Goal: Book appointment/travel/reservation

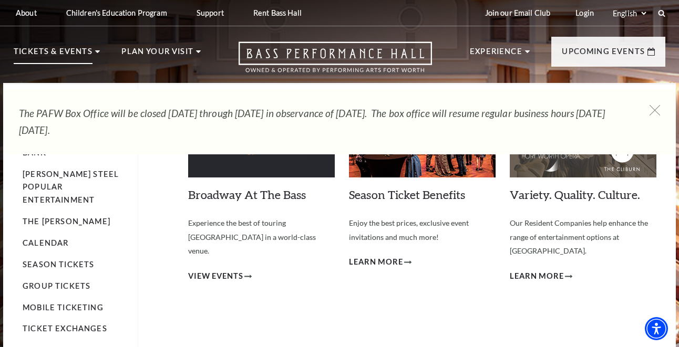
click at [95, 52] on icon at bounding box center [97, 51] width 5 height 3
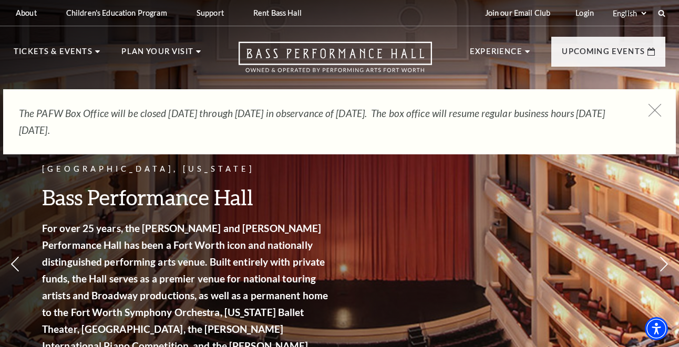
click at [650, 108] on icon at bounding box center [655, 110] width 13 height 13
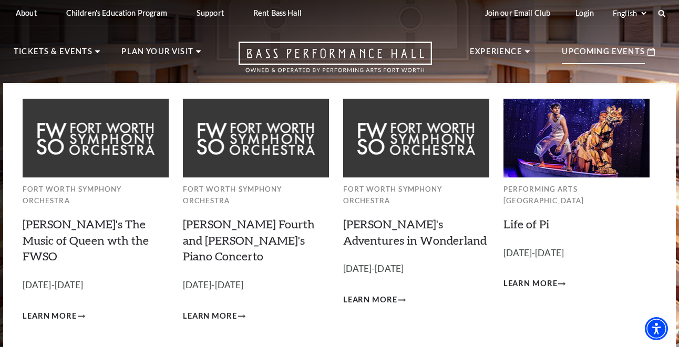
click at [601, 52] on p "Upcoming Events" at bounding box center [603, 54] width 83 height 19
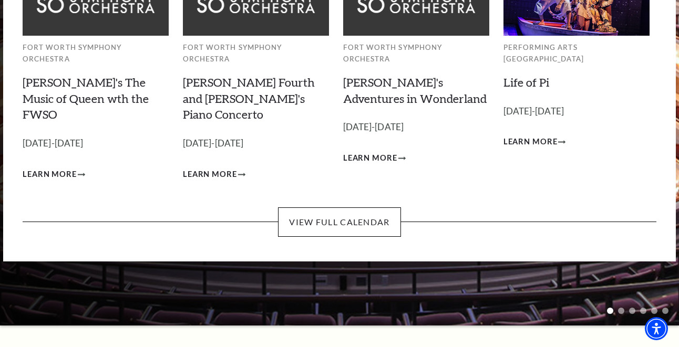
scroll to position [146, 0]
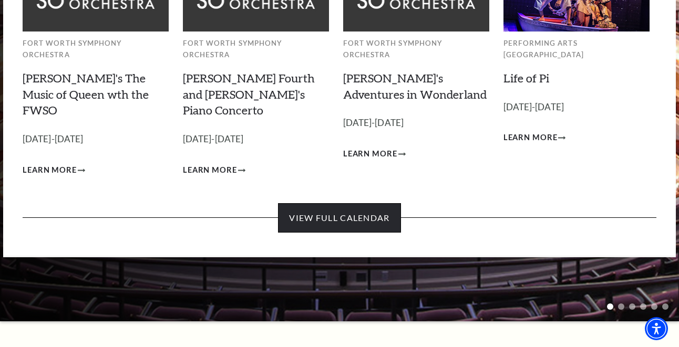
click at [347, 203] on link "View Full Calendar" at bounding box center [339, 217] width 122 height 29
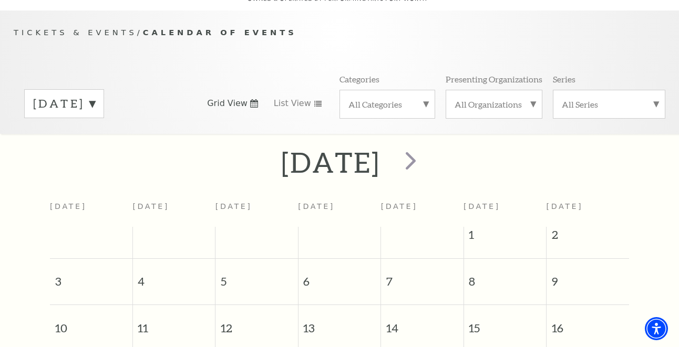
scroll to position [93, 0]
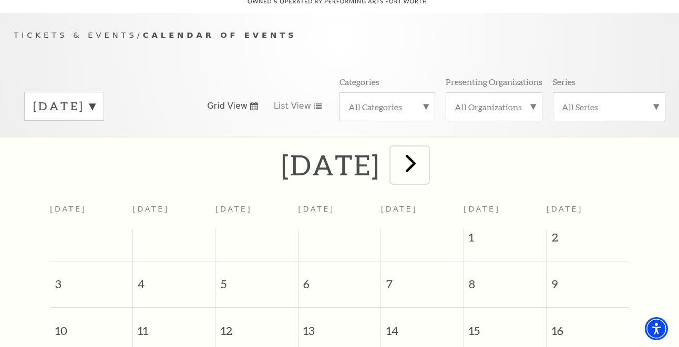
click at [426, 152] on span "next" at bounding box center [411, 163] width 30 height 30
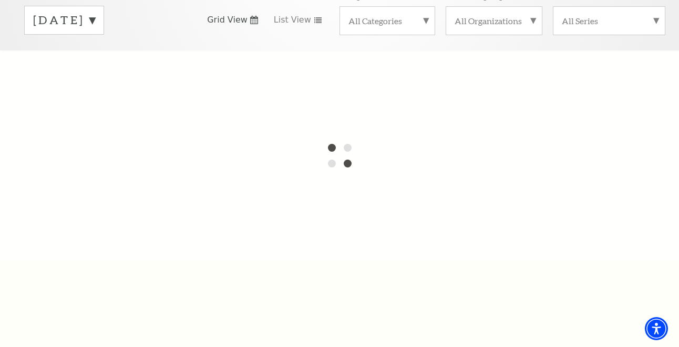
scroll to position [180, 0]
click at [95, 11] on label "August 2025" at bounding box center [64, 19] width 62 height 16
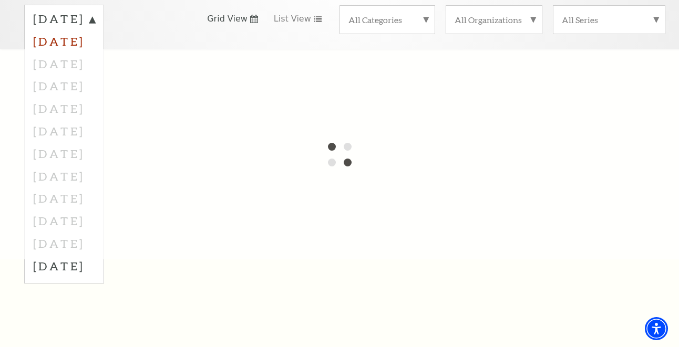
click at [95, 30] on label "September 2025" at bounding box center [64, 41] width 62 height 23
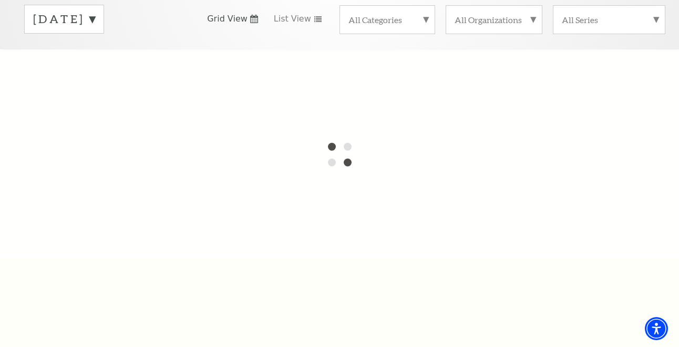
click at [95, 11] on label "August 2025" at bounding box center [64, 19] width 62 height 16
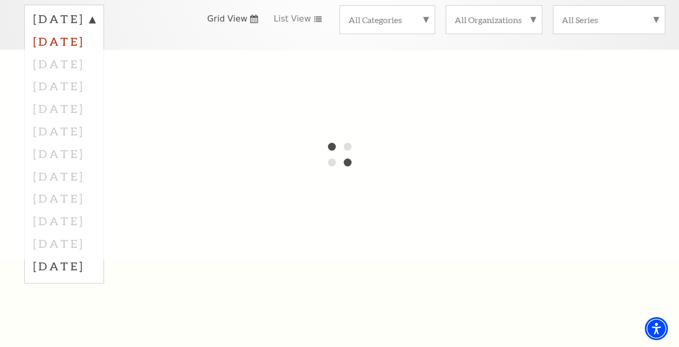
click at [95, 30] on label "September 2025" at bounding box center [64, 41] width 62 height 23
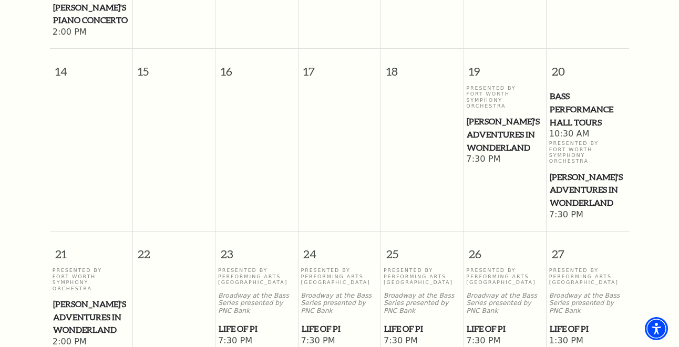
scroll to position [500, 0]
